Goal: Transaction & Acquisition: Subscribe to service/newsletter

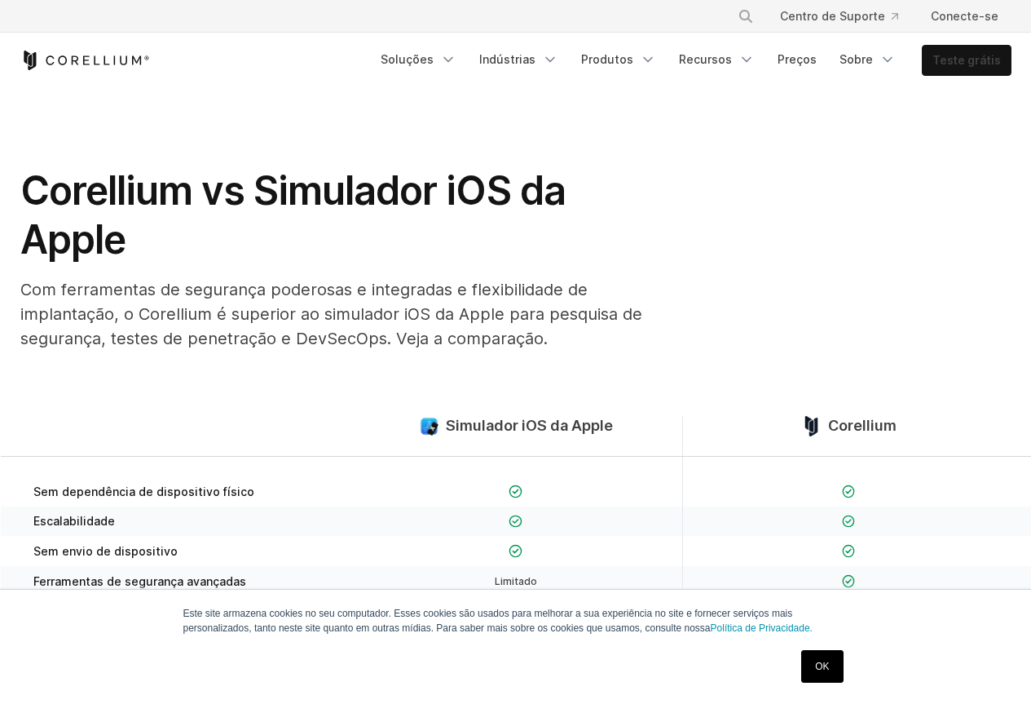
click at [952, 64] on font "Teste grátis" at bounding box center [967, 60] width 68 height 14
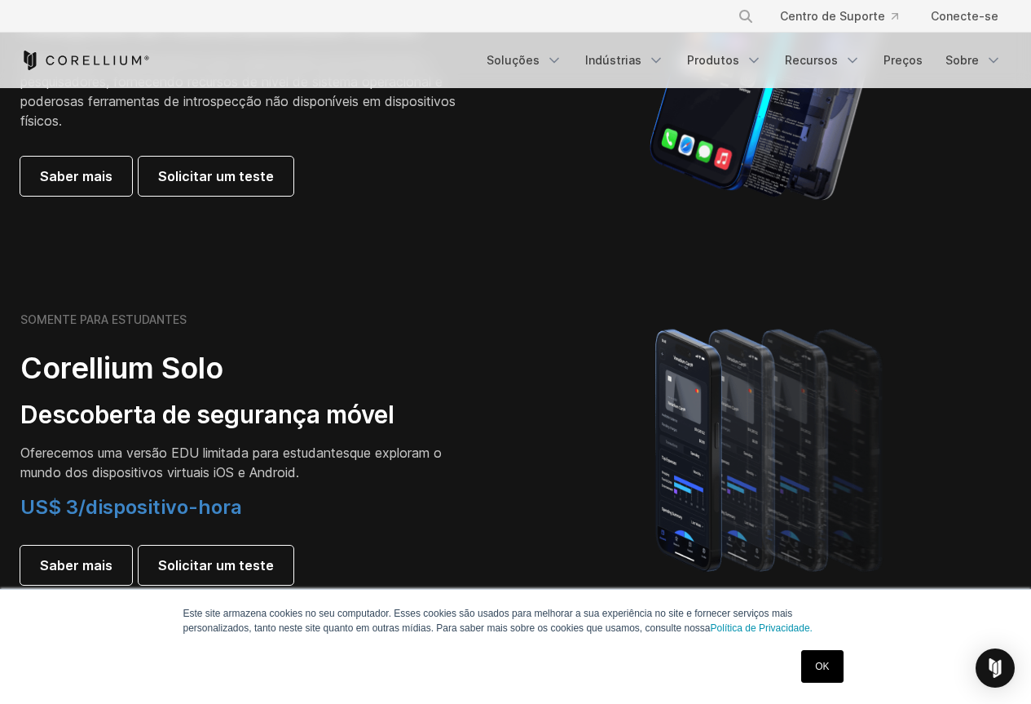
scroll to position [1060, 0]
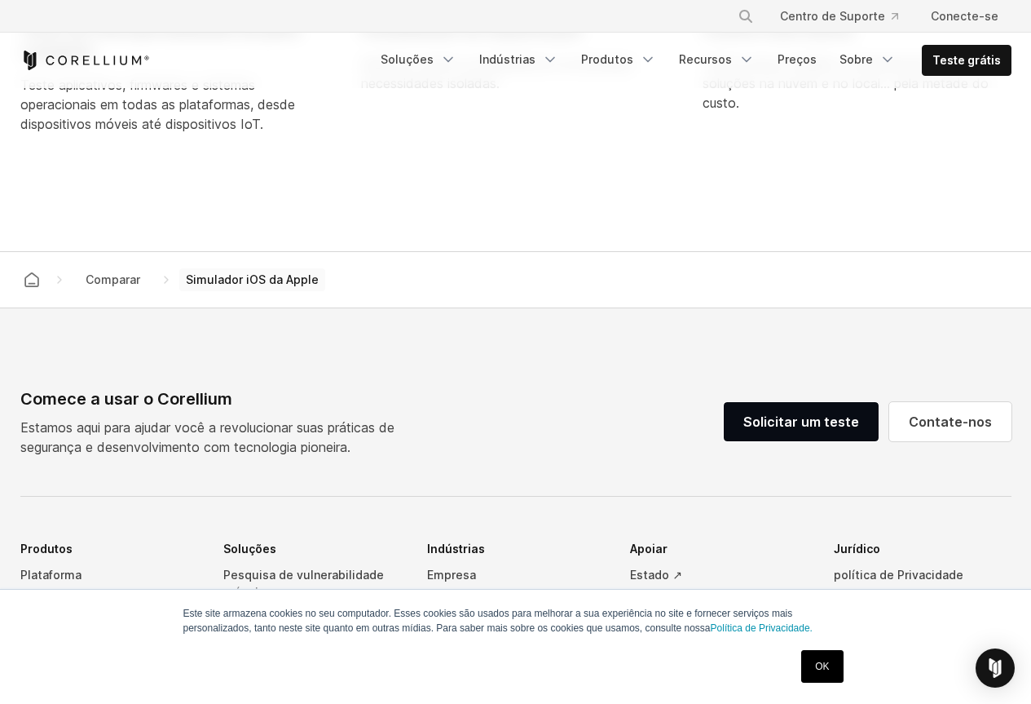
scroll to position [1712, 0]
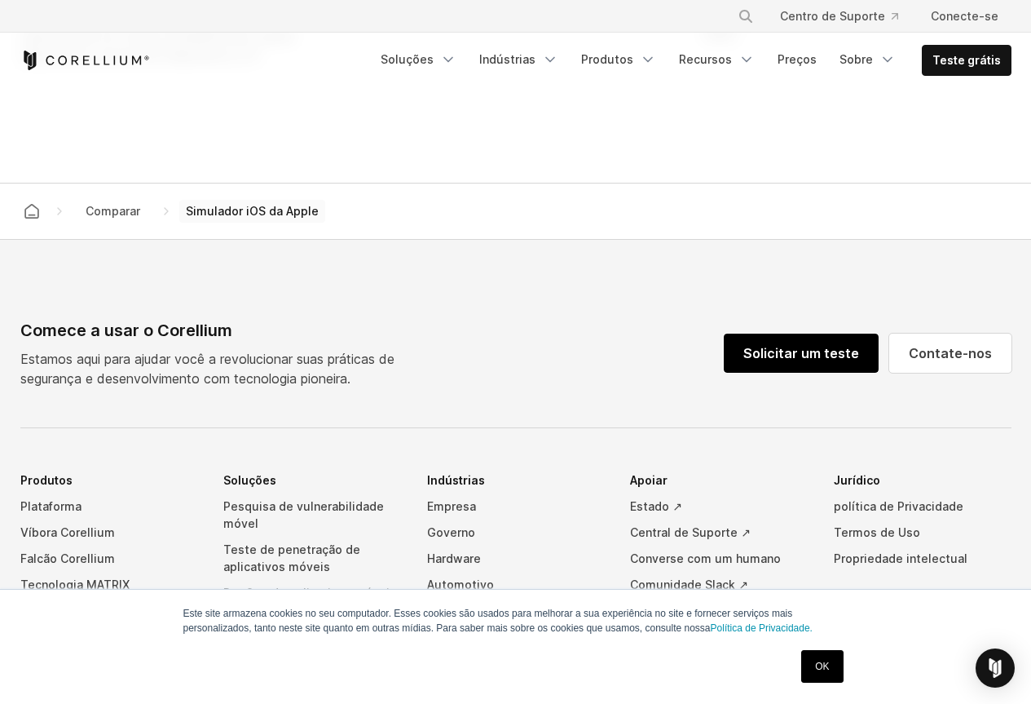
click at [780, 349] on font "Solicitar um teste" at bounding box center [802, 353] width 116 height 16
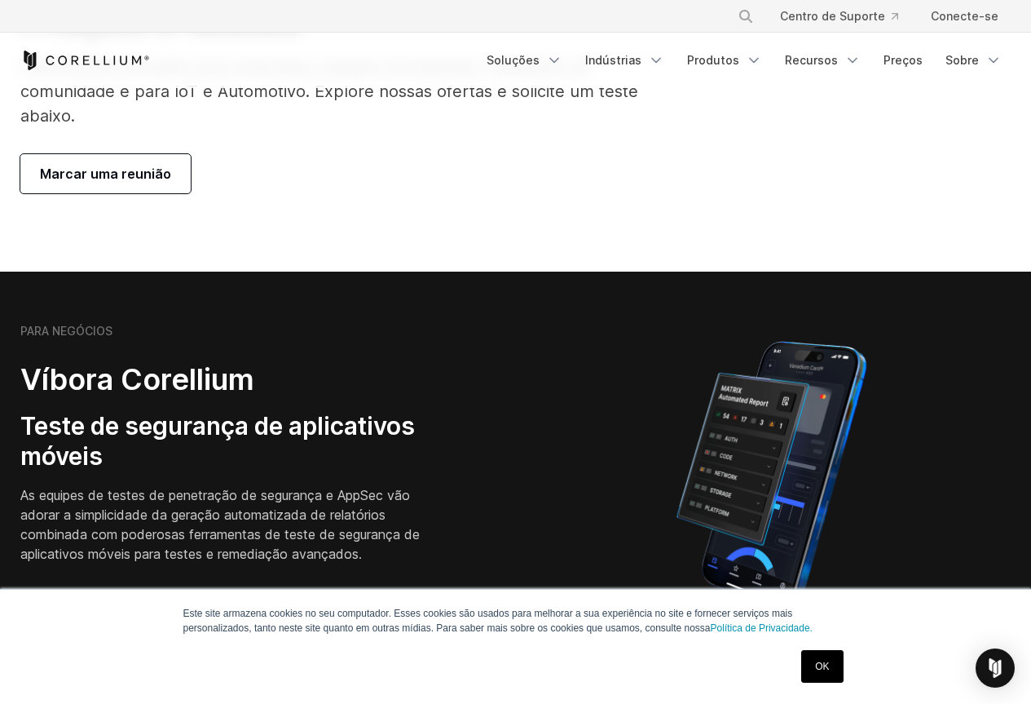
scroll to position [245, 0]
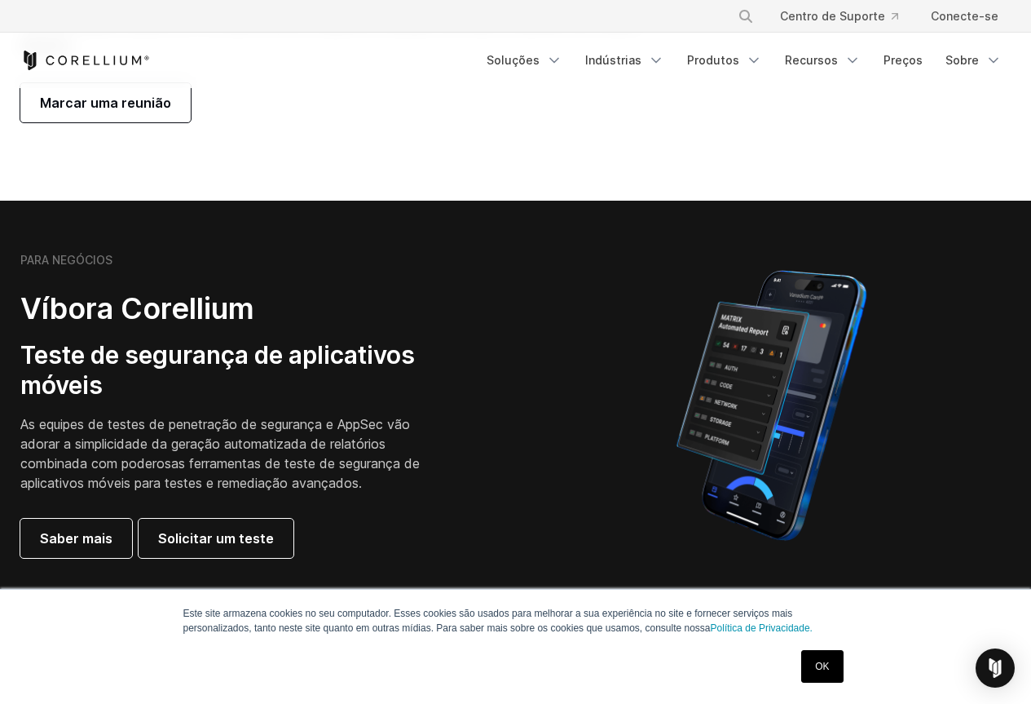
click at [833, 658] on link "OK" at bounding box center [823, 666] width 42 height 33
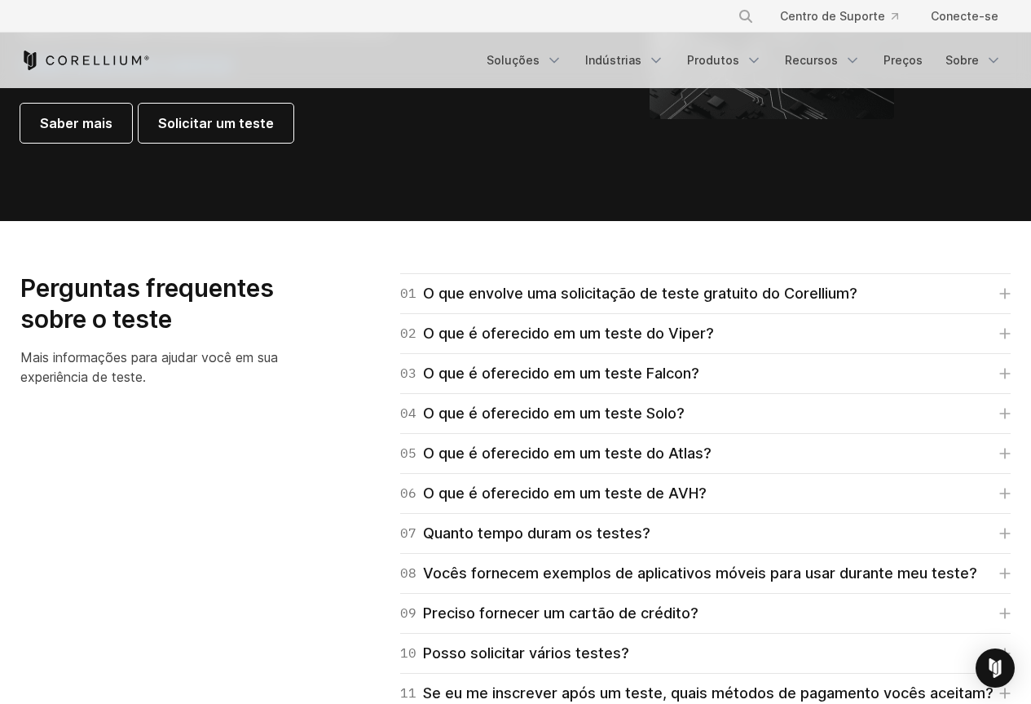
scroll to position [2283, 0]
